Goal: Task Accomplishment & Management: Complete application form

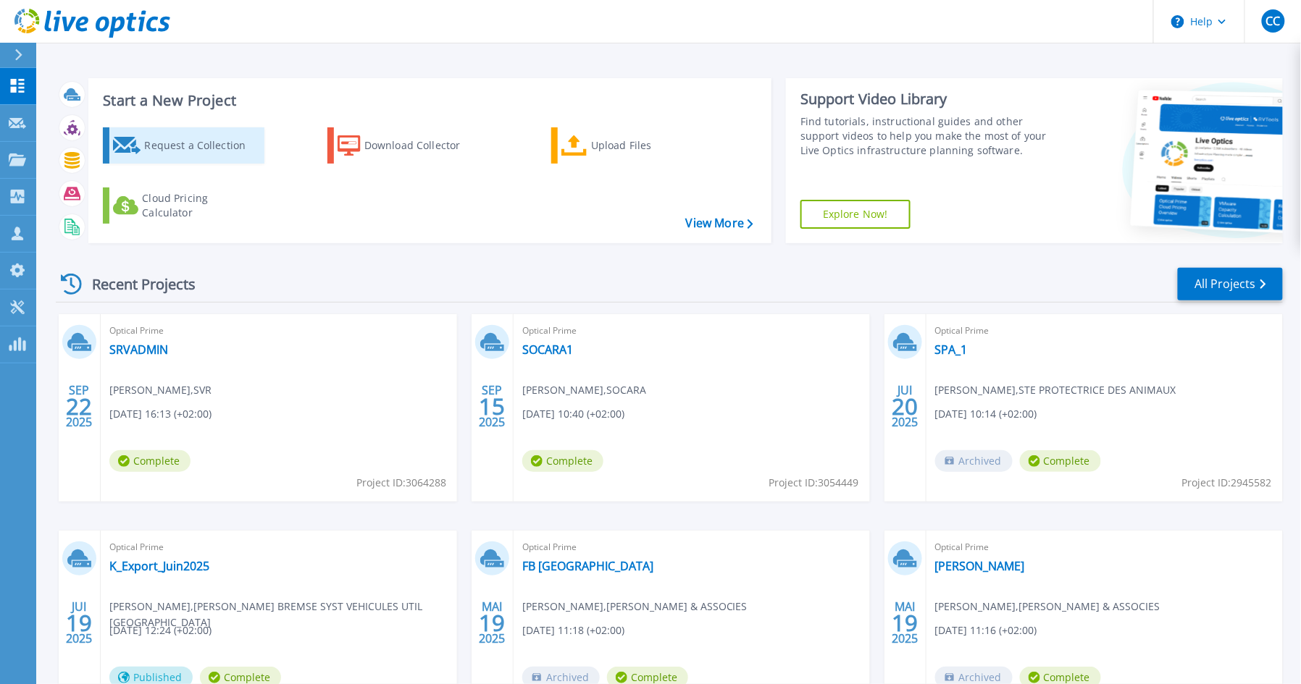
click at [168, 149] on div "Request a Collection" at bounding box center [202, 145] width 116 height 29
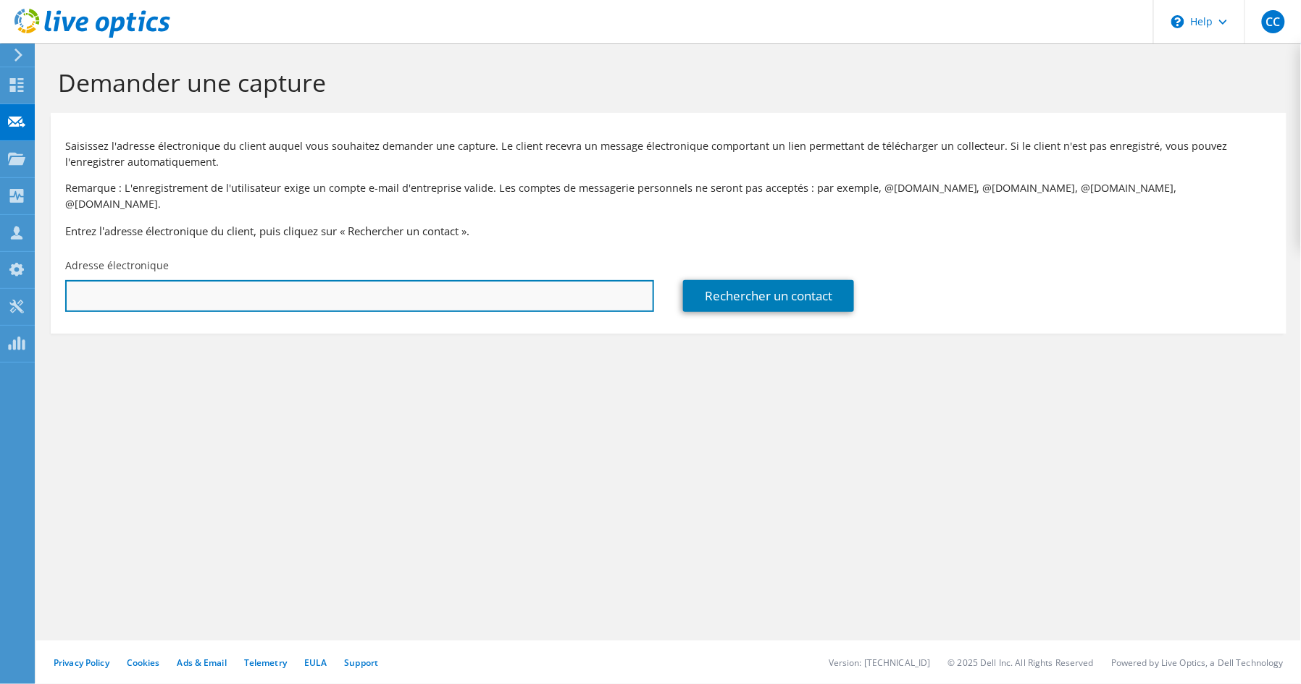
click at [153, 285] on input "text" at bounding box center [359, 296] width 589 height 32
paste input "[PERSON_NAME][EMAIL_ADDRESS][PERSON_NAME][DOMAIN_NAME]"
type input "c"
click at [369, 280] on input "text" at bounding box center [359, 296] width 589 height 32
paste input "it-admin-fr@bein.net"
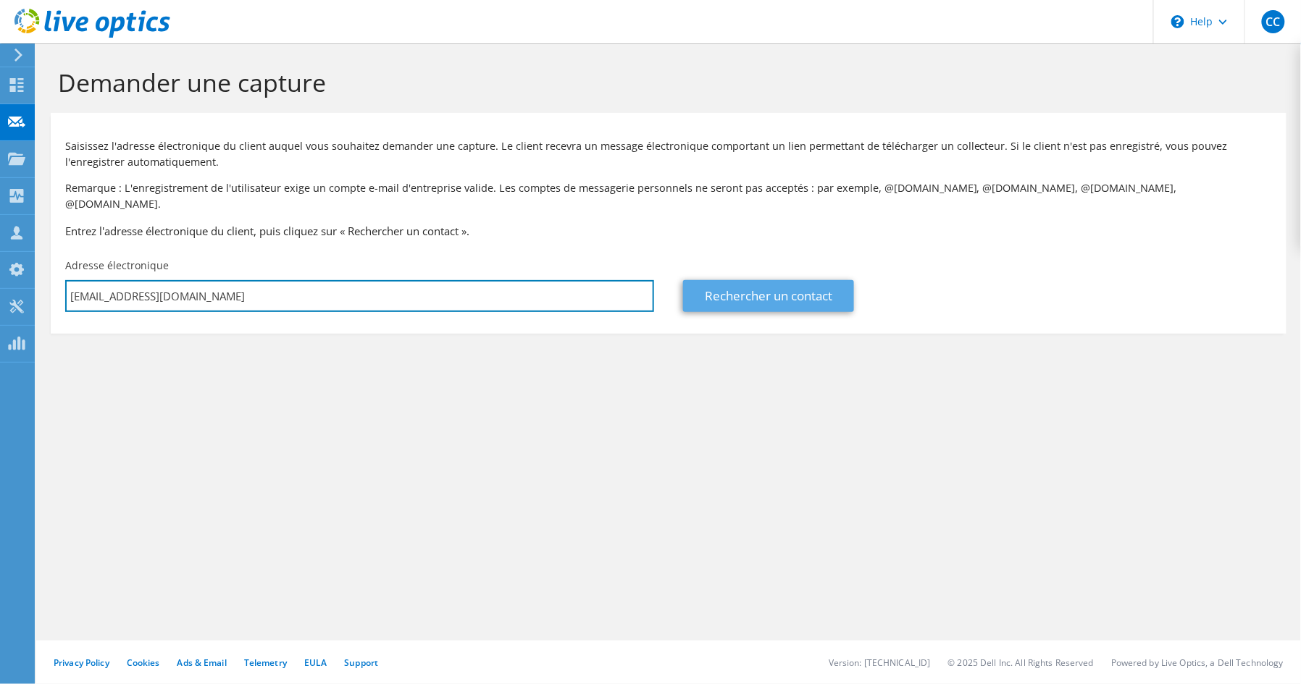
type input "it-admin-fr@bein.net"
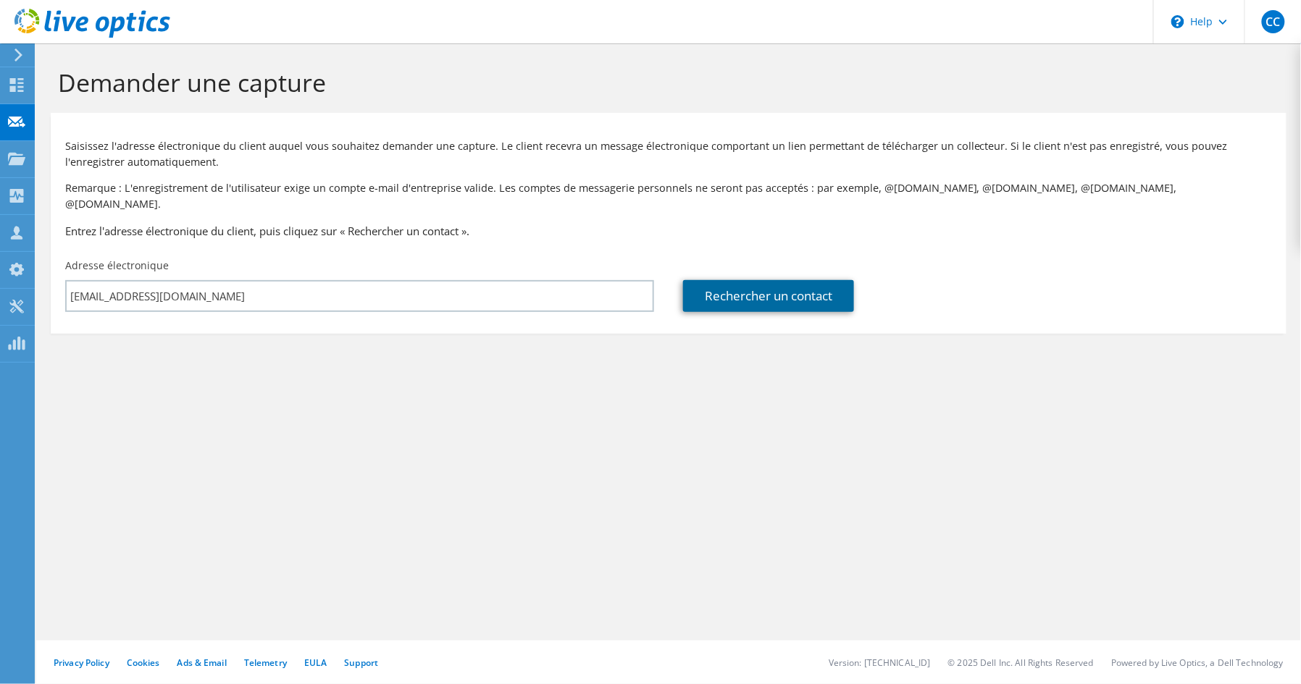
click at [737, 289] on link "Rechercher un contact" at bounding box center [768, 296] width 171 height 32
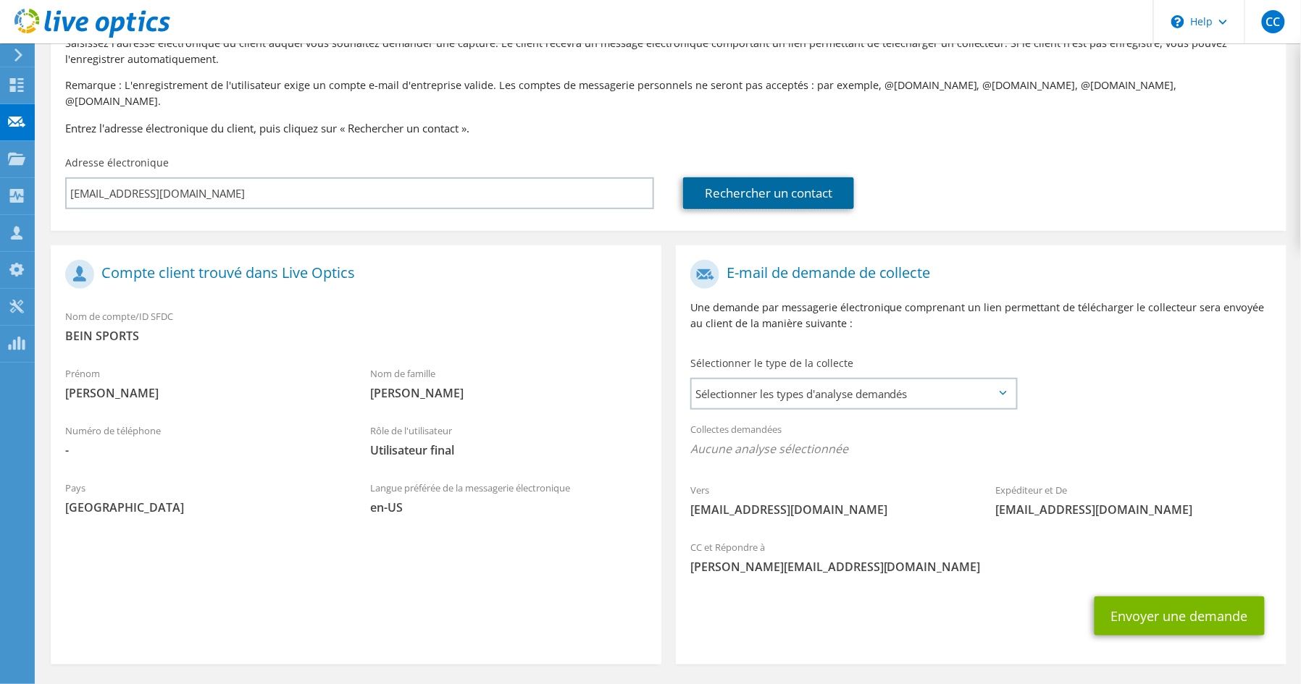
scroll to position [140, 0]
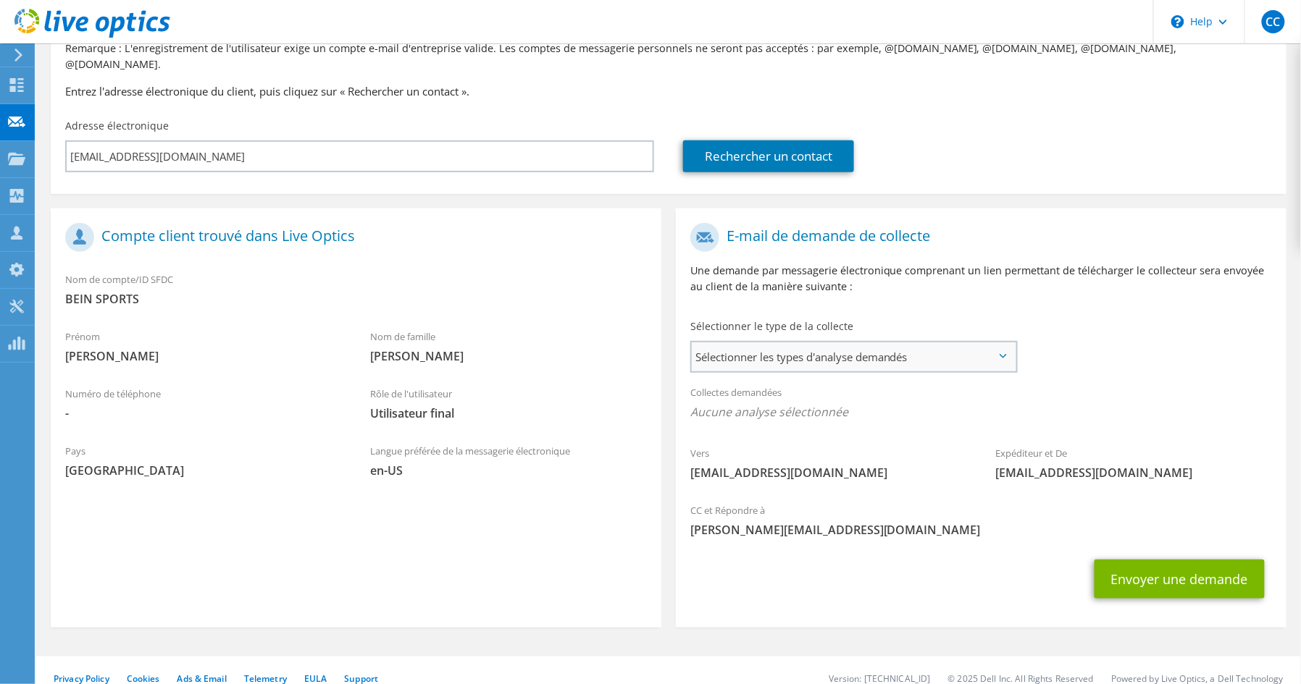
click at [797, 343] on span "Sélectionner les types d'analyse demandés" at bounding box center [854, 357] width 324 height 29
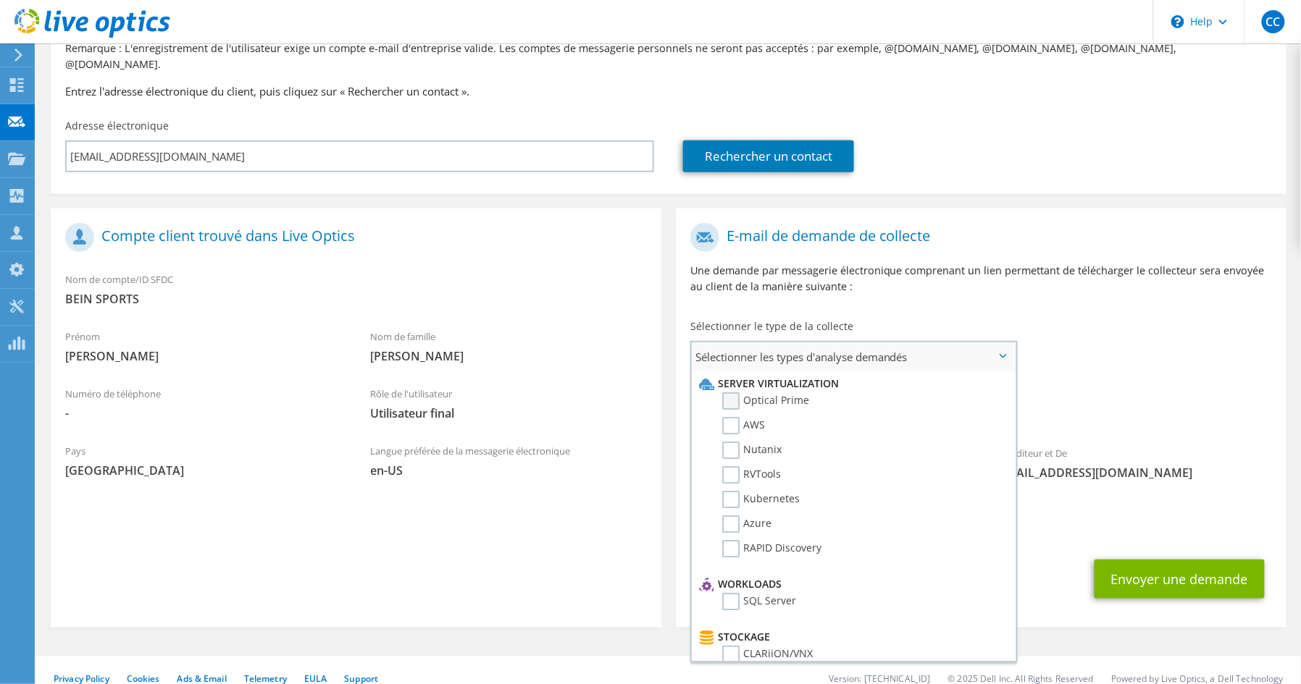
click at [734, 393] on label "Optical Prime" at bounding box center [765, 401] width 87 height 17
click at [0, 0] on input "Optical Prime" at bounding box center [0, 0] width 0 height 0
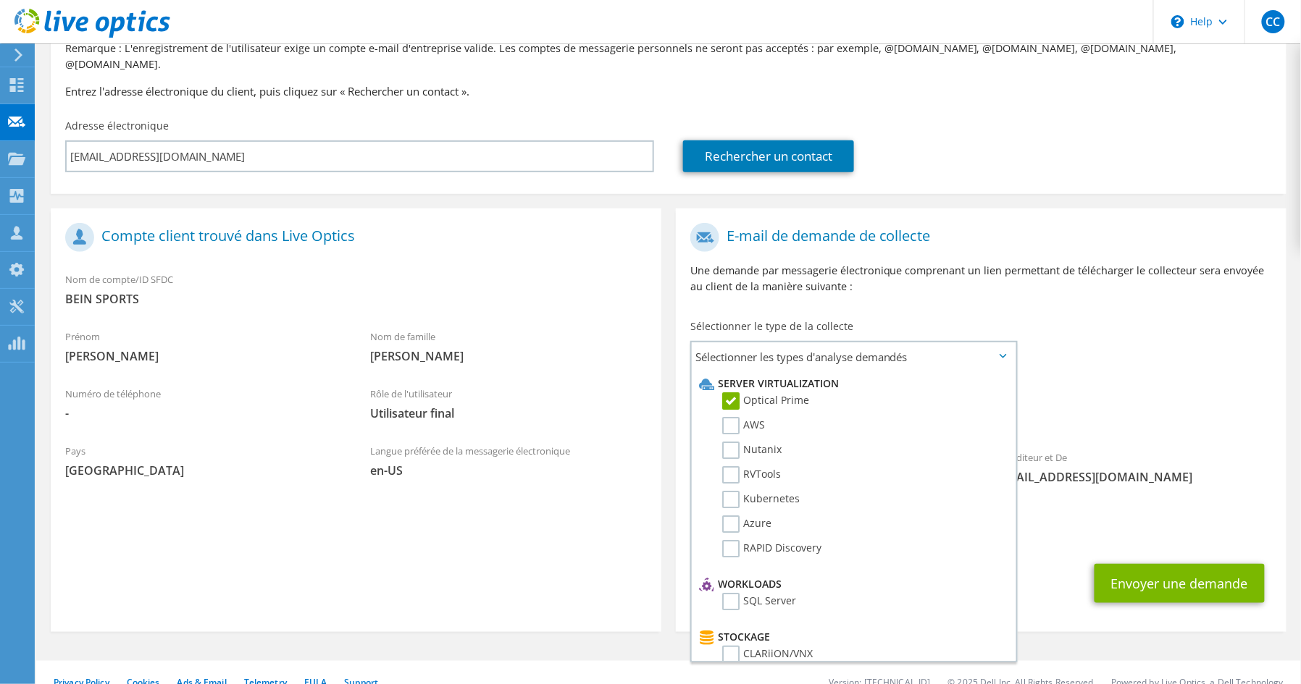
click at [1082, 326] on div "Vers it-admin-fr@bein.net Expéditeur et De liveoptics@liveoptics.com" at bounding box center [981, 358] width 611 height 284
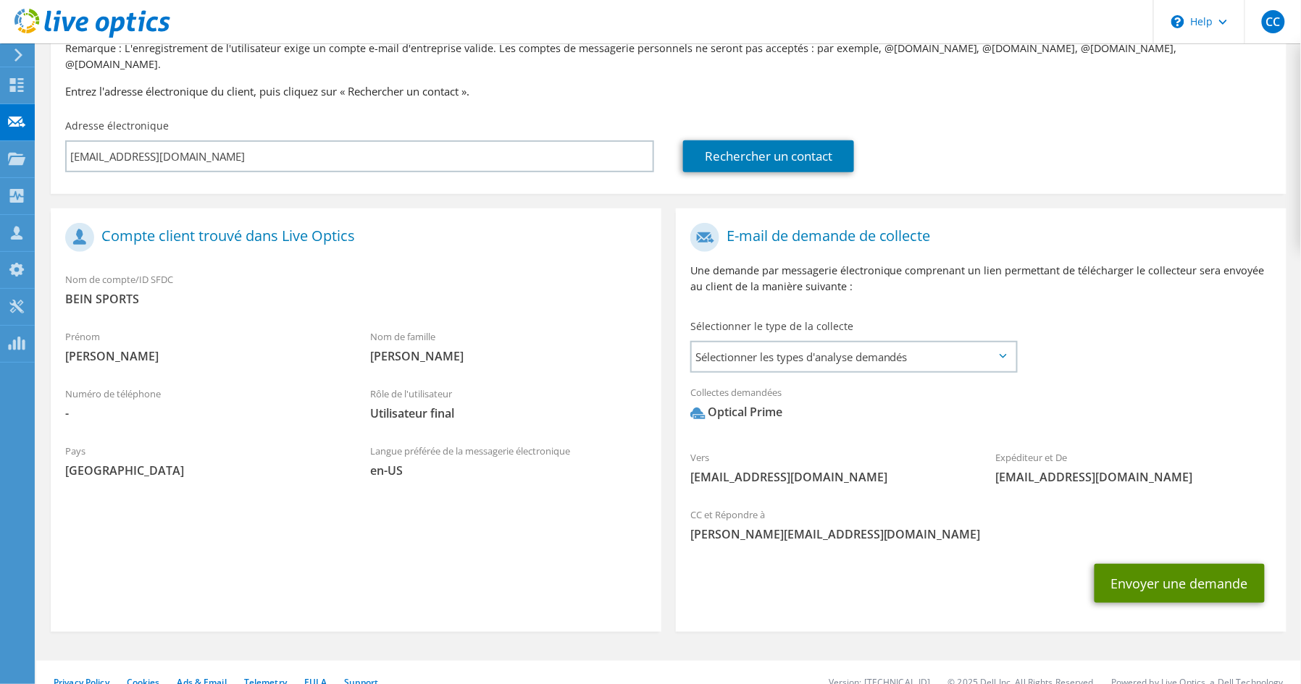
click at [1170, 569] on button "Envoyer une demande" at bounding box center [1179, 583] width 170 height 39
